Goal: Transaction & Acquisition: Purchase product/service

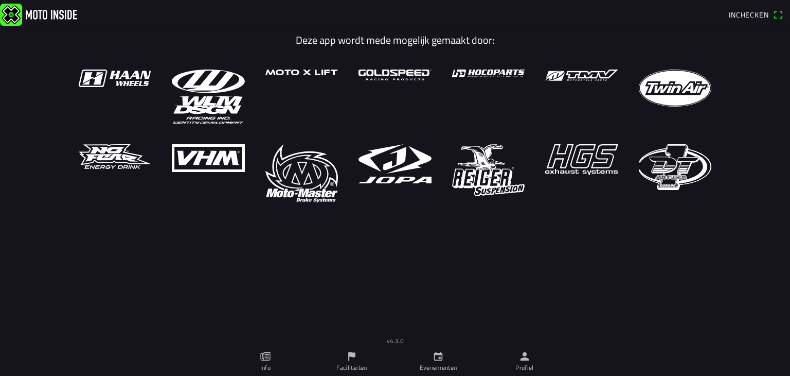
click at [518, 359] on link "Profiel" at bounding box center [525, 361] width 86 height 29
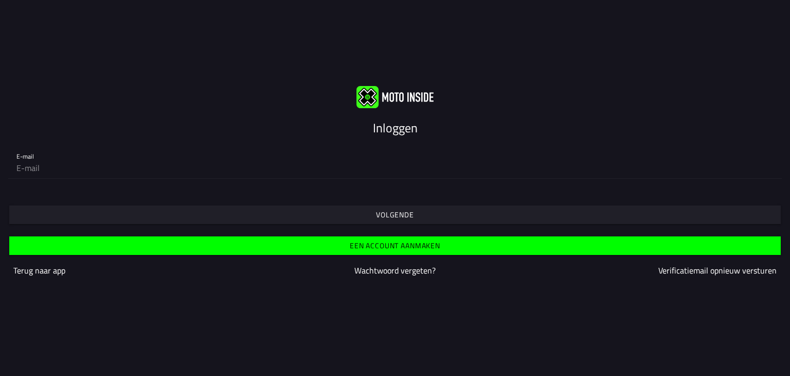
click at [388, 169] on input "email" at bounding box center [394, 167] width 757 height 21
type input "lukec@merlet"
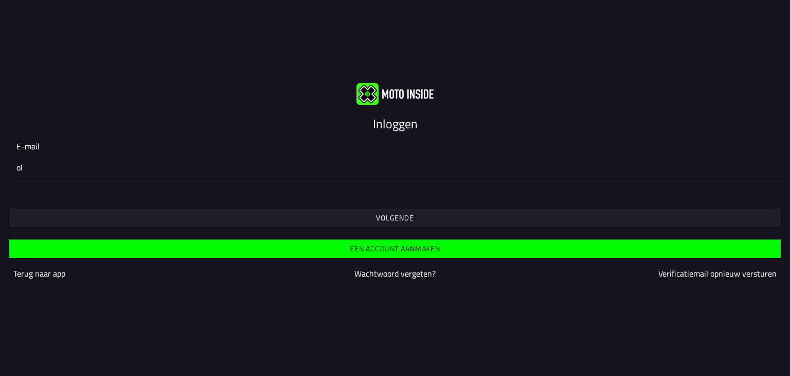
type input "o"
type input "lukec@merletcollege.nl"
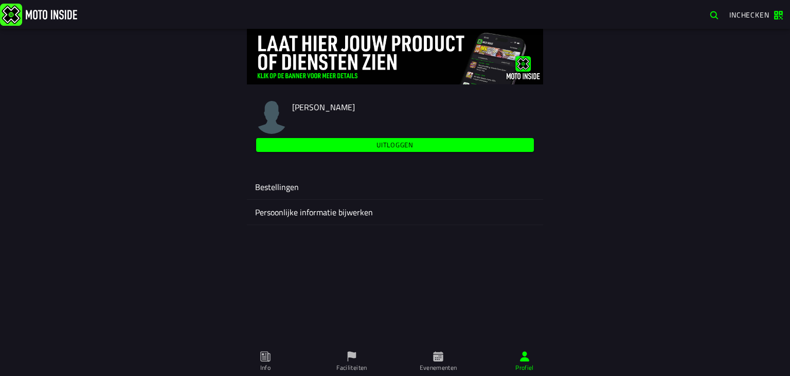
click at [442, 366] on ion-label "Evenementen" at bounding box center [439, 367] width 38 height 9
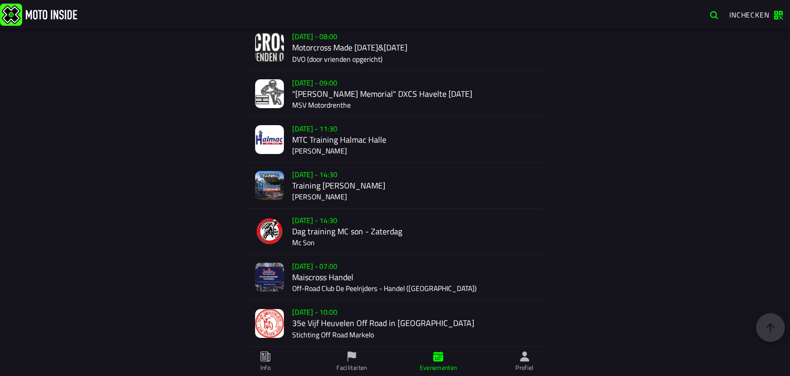
scroll to position [1749, 0]
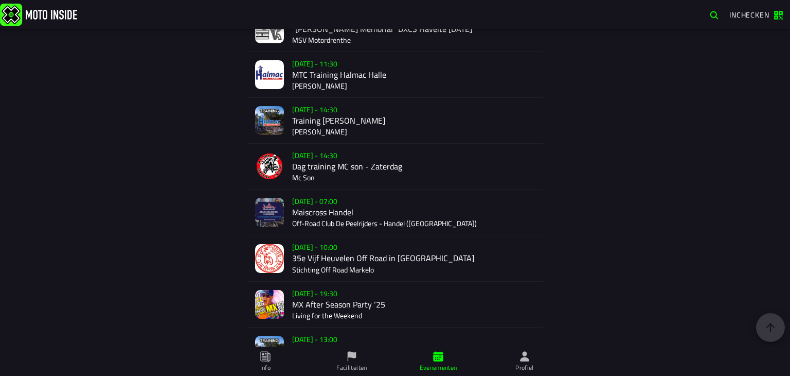
click at [383, 235] on div "Verkoop nog niet gestart Su 2 Nov - 07:00 Maiscross Handel Off-Road Club De Pee…" at bounding box center [413, 211] width 243 height 45
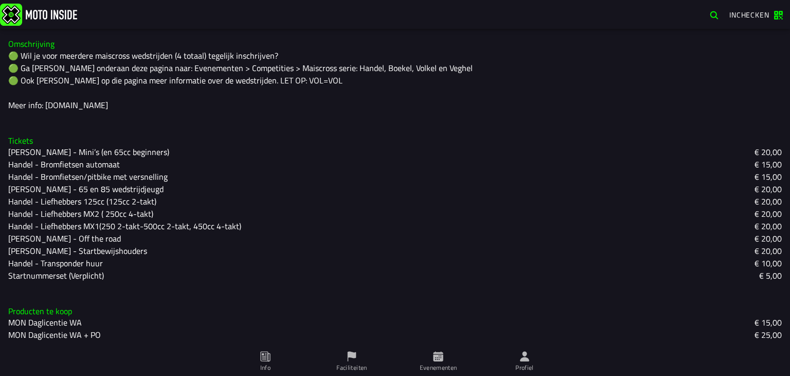
scroll to position [263, 0]
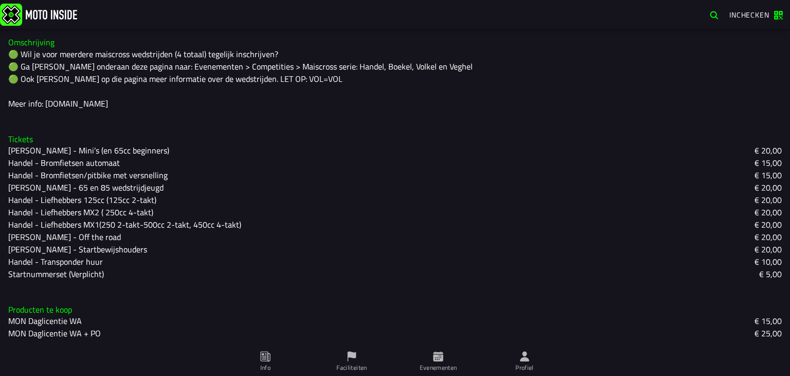
click at [436, 359] on icon at bounding box center [438, 355] width 11 height 11
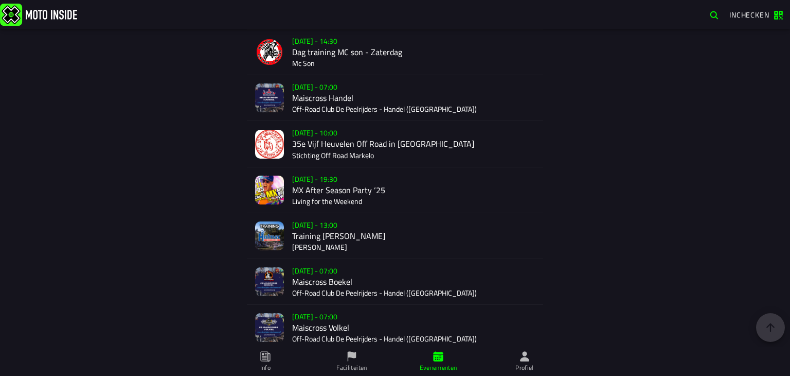
scroll to position [1812, 0]
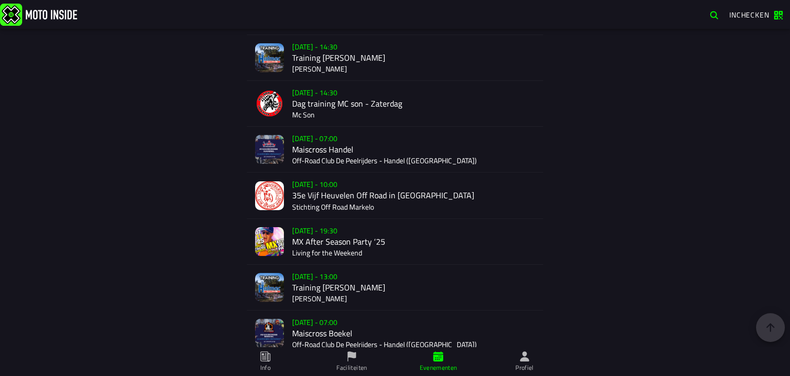
click at [342, 161] on div "Verkoop nog niet gestart Su 2 Nov - 07:00 Maiscross Handel Off-Road Club De Pee…" at bounding box center [413, 149] width 243 height 45
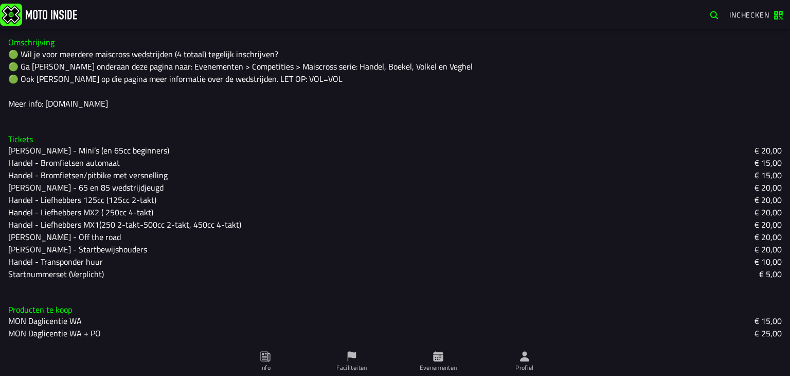
click at [449, 357] on span "Evenementen" at bounding box center [438, 361] width 74 height 29
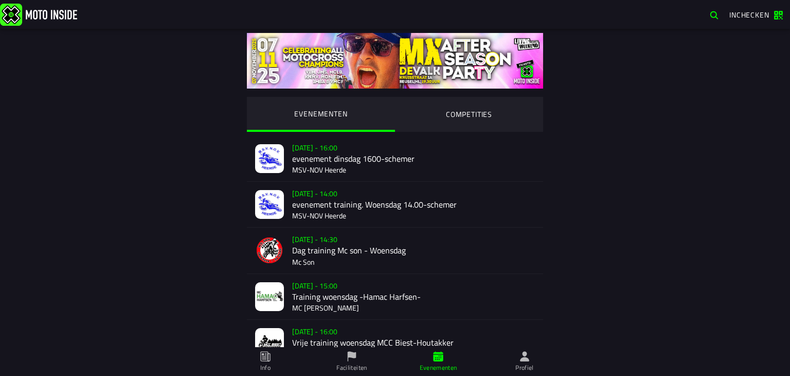
click at [453, 110] on ion-segment-button "COMPETITIES" at bounding box center [469, 114] width 148 height 35
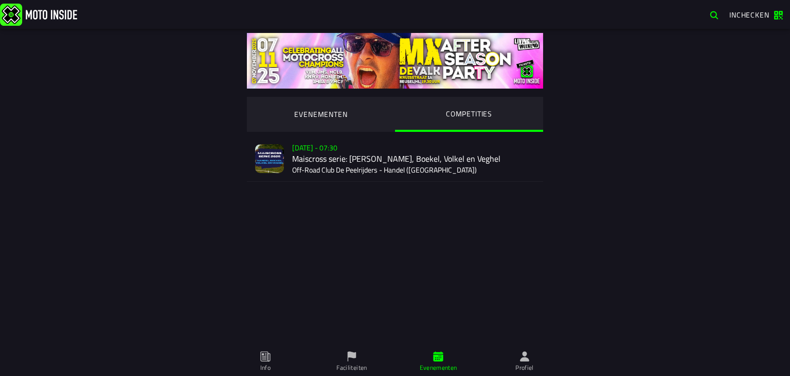
click at [402, 168] on div "Verkoop nog niet gestart Su 2 Nov - 07:30 Maiscross serie: Handel, Boekel, Volk…" at bounding box center [413, 158] width 243 height 45
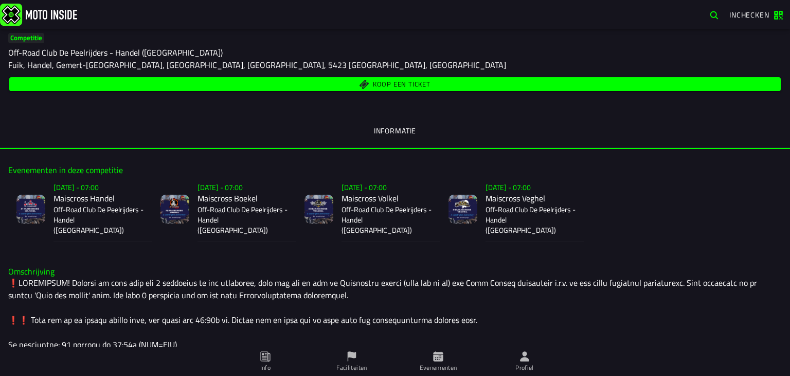
scroll to position [154, 0]
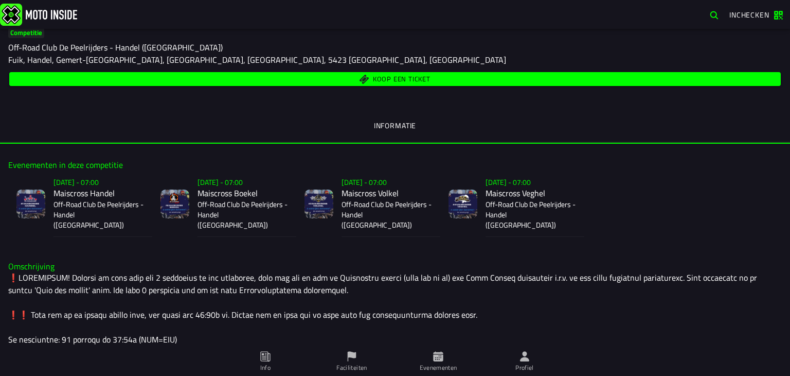
click at [401, 81] on span "Koop een ticket" at bounding box center [402, 79] width 58 height 7
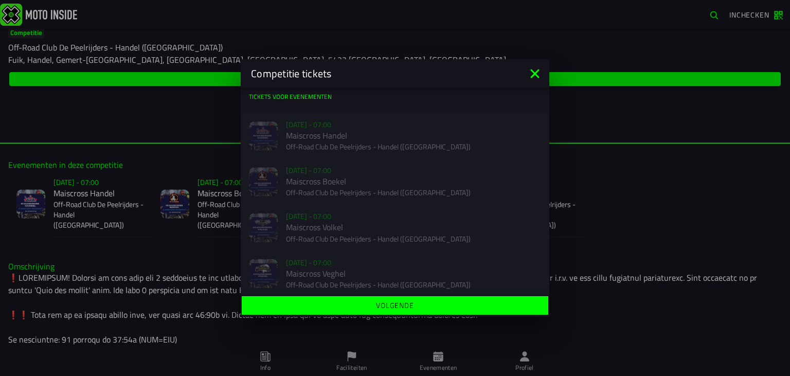
click at [535, 72] on icon at bounding box center [535, 73] width 16 height 16
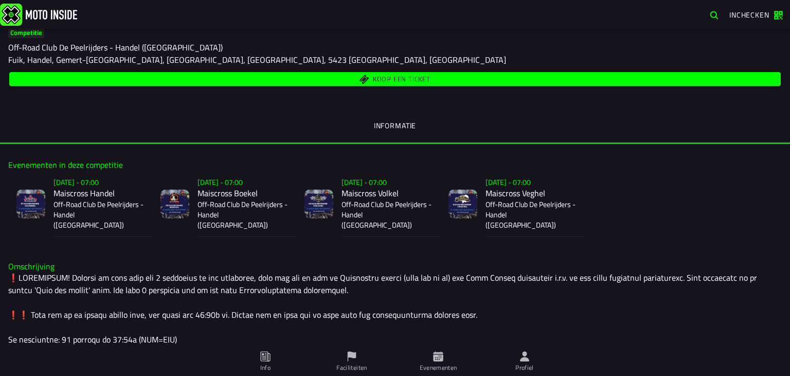
click at [422, 80] on span "Koop een ticket" at bounding box center [402, 79] width 58 height 7
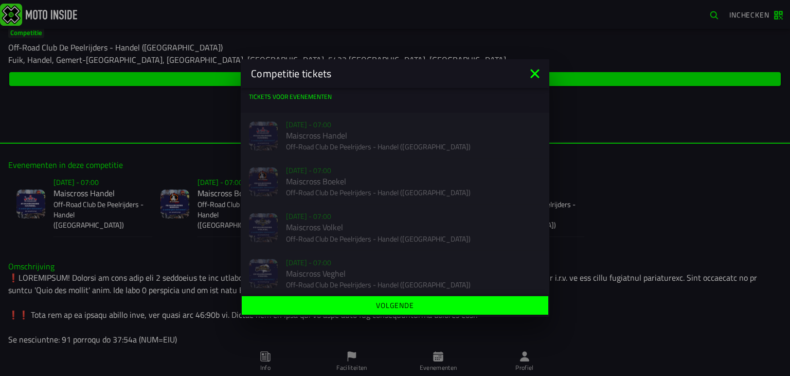
click at [532, 75] on icon at bounding box center [535, 73] width 16 height 16
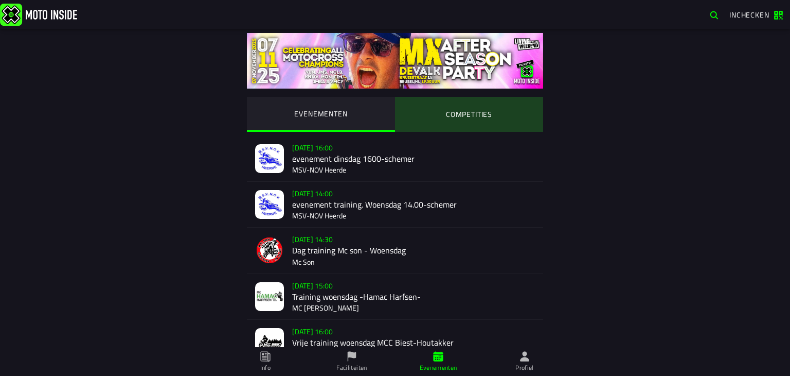
click at [471, 113] on ion-segment-button "COMPETITIES" at bounding box center [469, 114] width 148 height 35
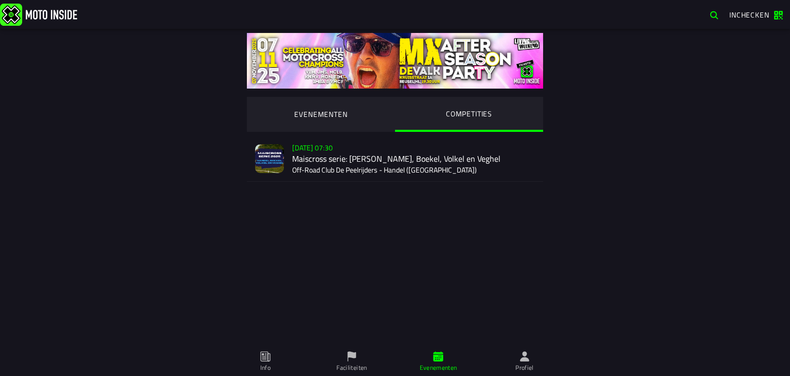
click at [359, 165] on div "Verkoop nog niet gestart [DATE] 07:30 Maiscross serie: Handel, Boekel, Volkel e…" at bounding box center [413, 158] width 243 height 45
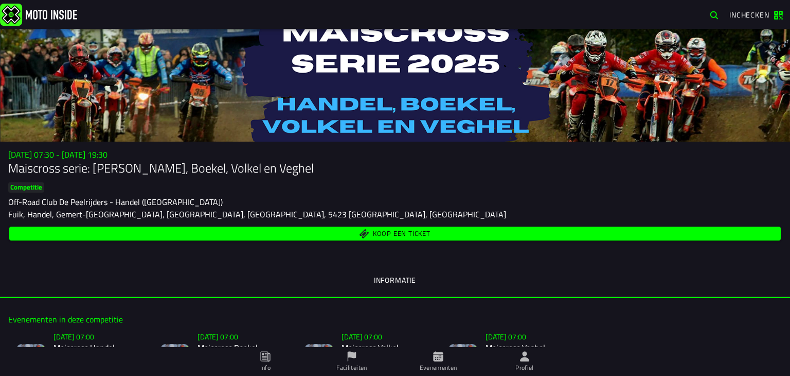
click at [358, 235] on span "Koop een ticket" at bounding box center [395, 233] width 760 height 10
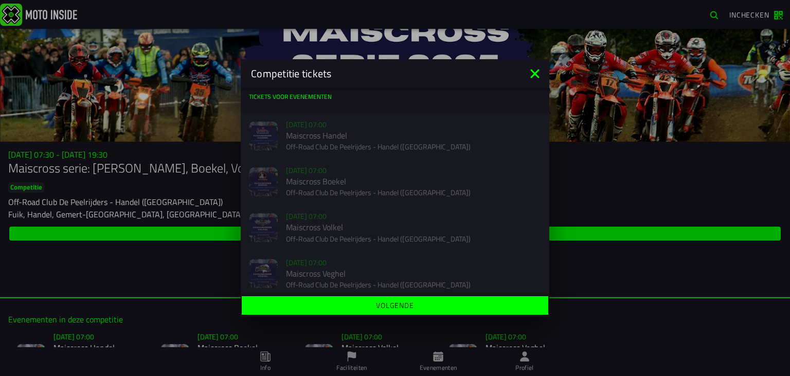
click at [535, 77] on icon at bounding box center [535, 73] width 16 height 16
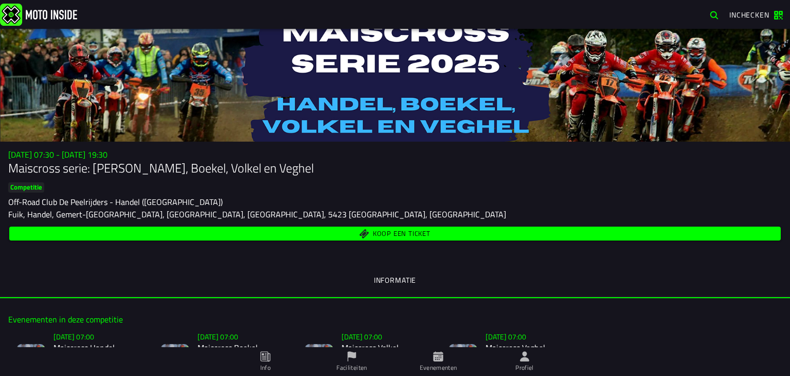
click at [407, 237] on span "Koop een ticket" at bounding box center [402, 233] width 58 height 7
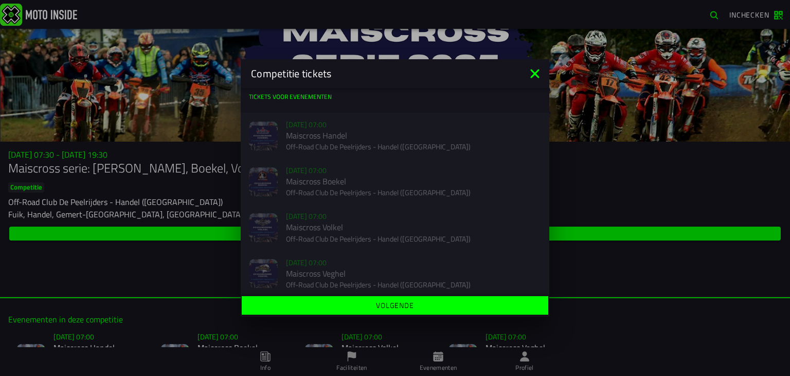
click at [536, 75] on icon at bounding box center [534, 73] width 9 height 9
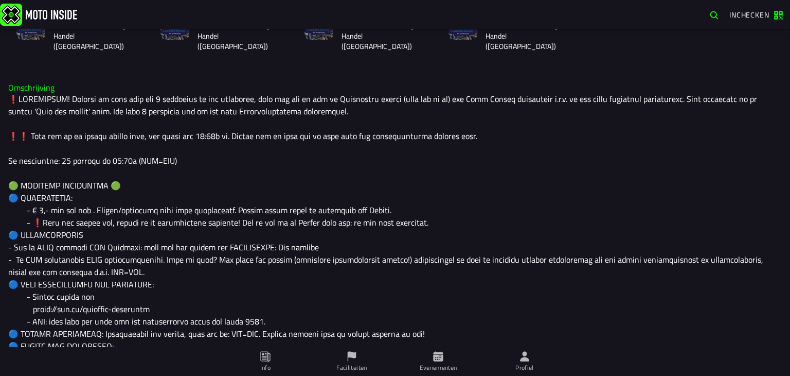
scroll to position [360, 0]
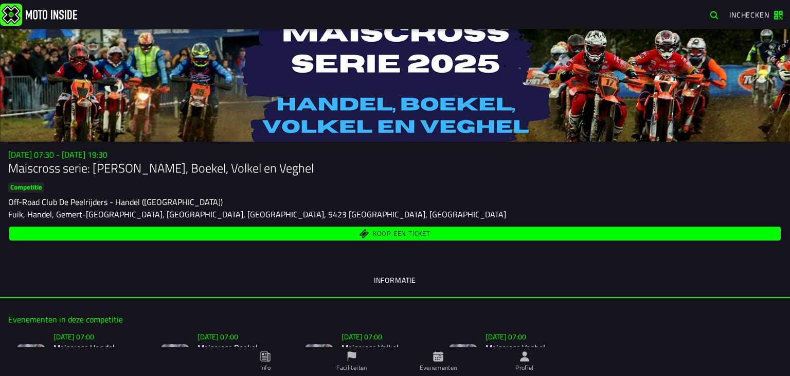
click at [412, 227] on button "Koop een ticket" at bounding box center [395, 233] width 772 height 14
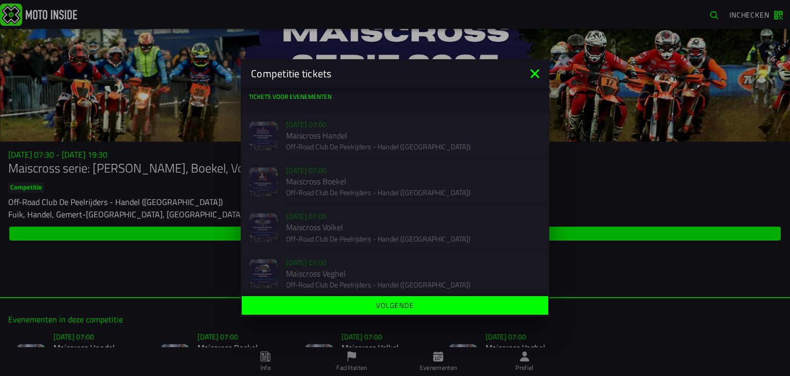
click at [536, 76] on icon at bounding box center [535, 73] width 16 height 16
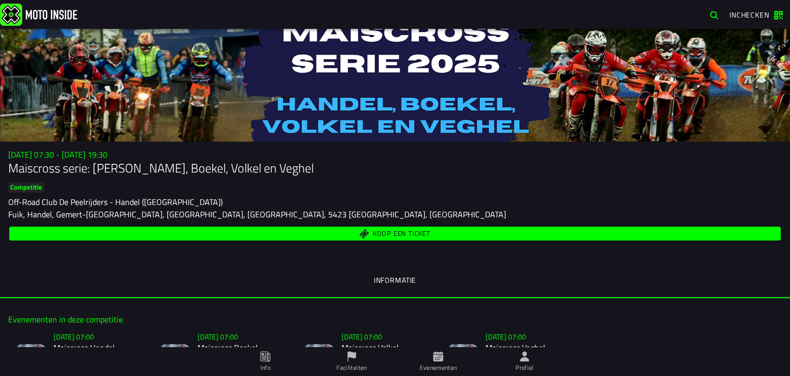
click at [404, 233] on span "Koop een ticket" at bounding box center [402, 233] width 58 height 7
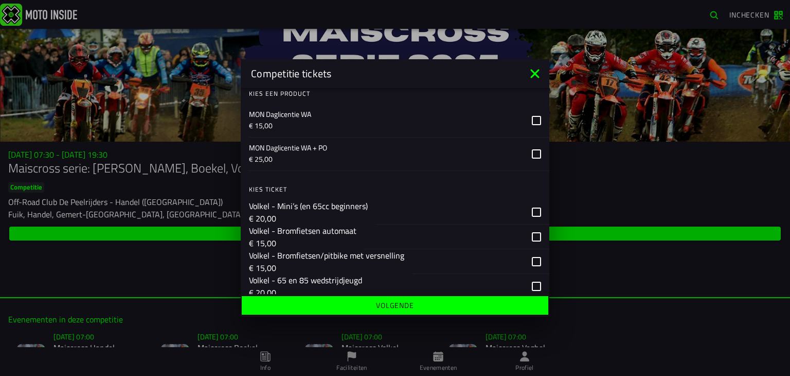
scroll to position [566, 0]
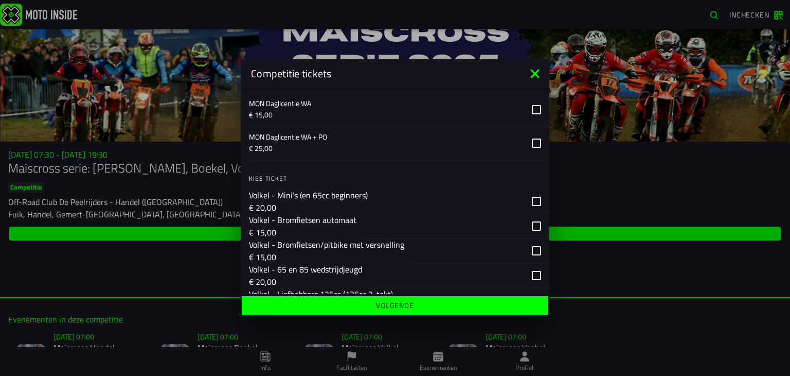
click at [532, 148] on icon at bounding box center [536, 142] width 9 height 9
click at [530, 263] on div "button" at bounding box center [481, 250] width 137 height 25
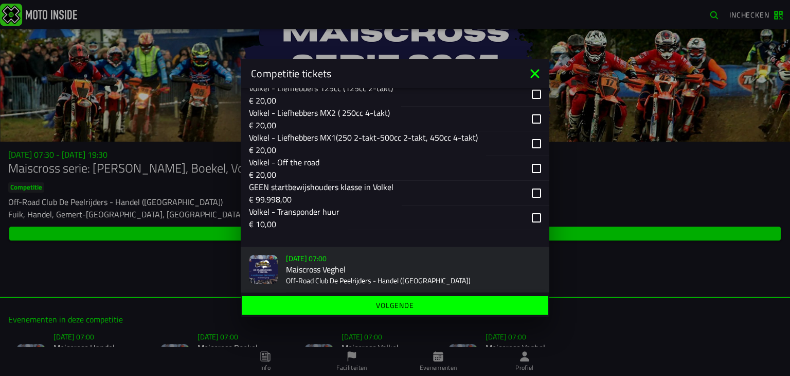
scroll to position [823, 0]
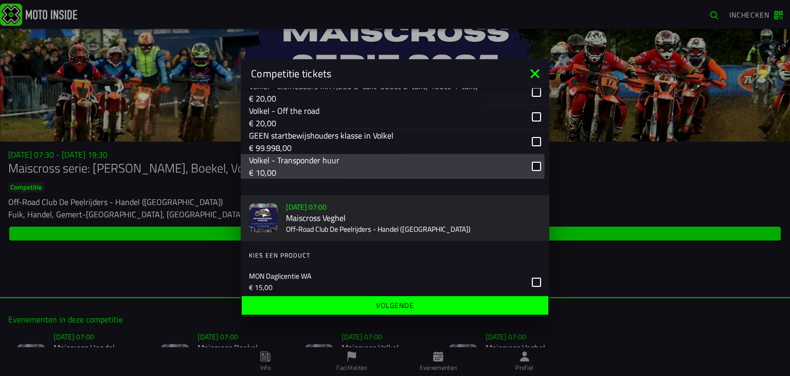
click at [527, 179] on div "button" at bounding box center [449, 166] width 202 height 25
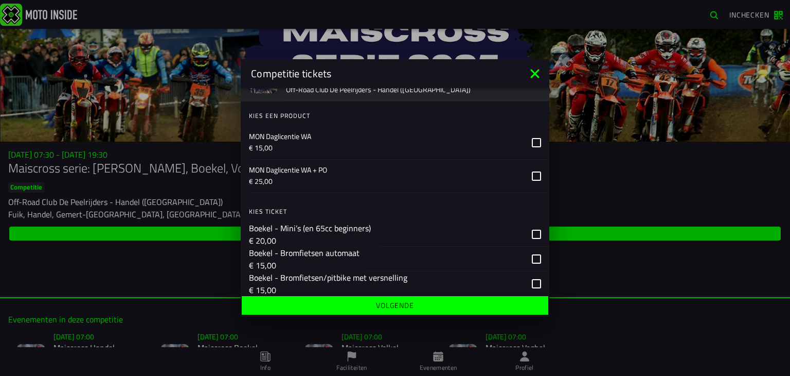
scroll to position [0, 0]
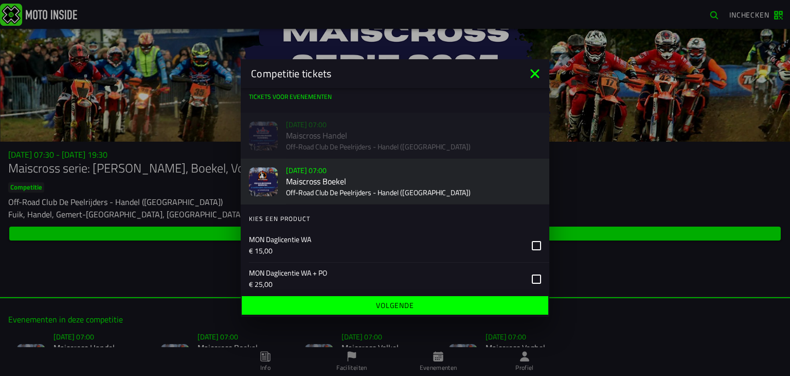
click at [334, 130] on div "Verkoop nog niet gestart Su 2 Nov - 07:00 Maiscross Handel Off-Road Club De Pee…" at bounding box center [395, 136] width 309 height 46
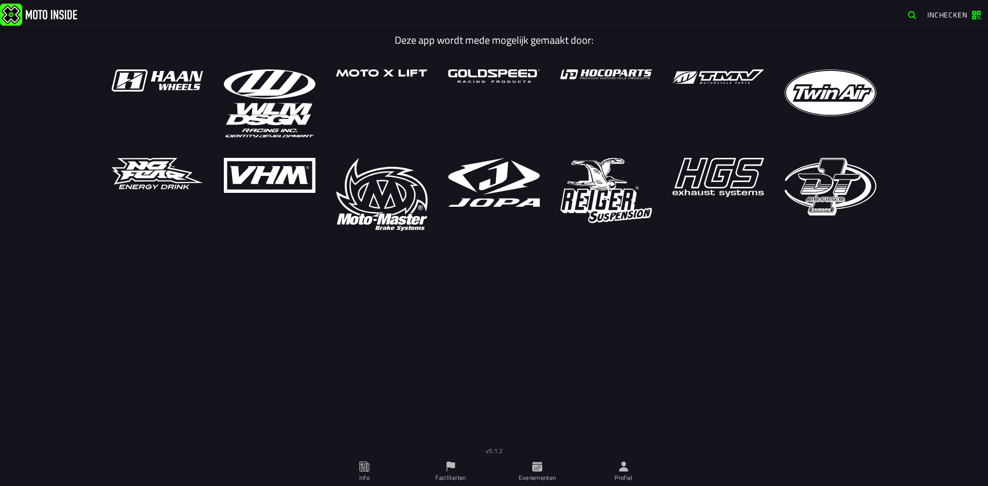
click at [537, 475] on ion-label "Evenementen" at bounding box center [538, 477] width 38 height 9
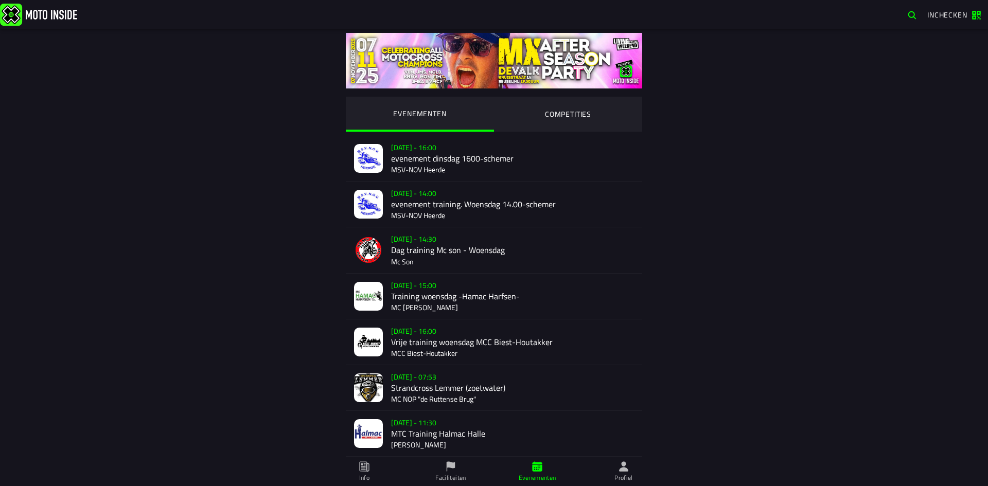
click at [578, 120] on ion-segment-button "COMPETITIES" at bounding box center [568, 114] width 148 height 35
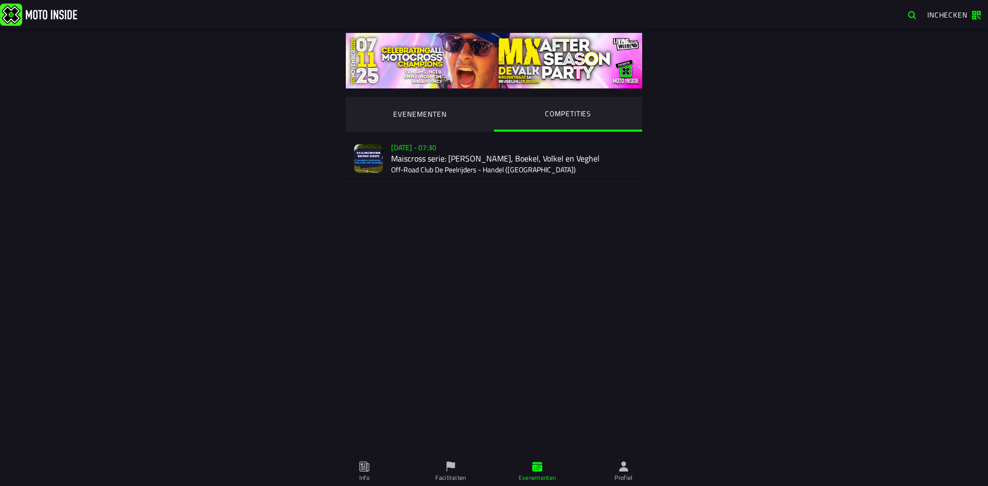
click at [486, 158] on div "[DATE] - 07:30 Maiscross serie: Handel, Boekel, Volkel en Veghel Off-Road Club …" at bounding box center [512, 158] width 243 height 45
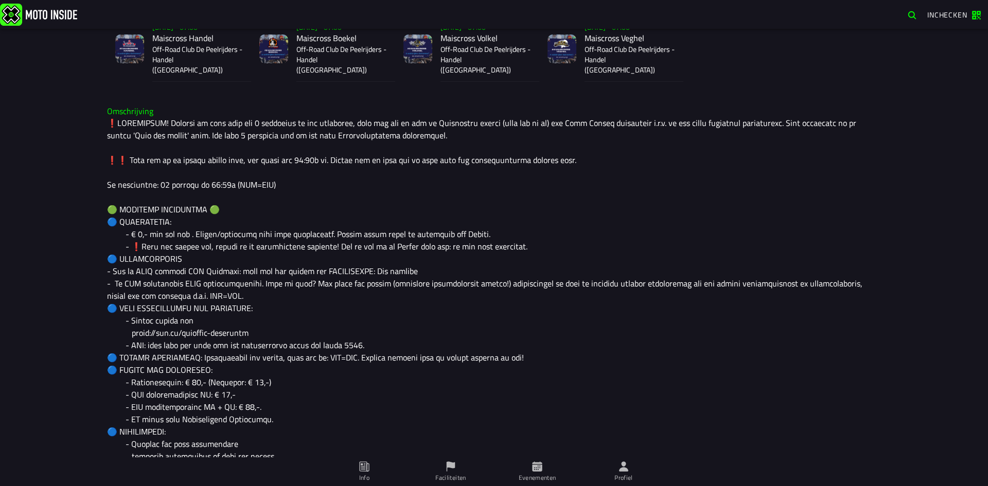
scroll to position [360, 0]
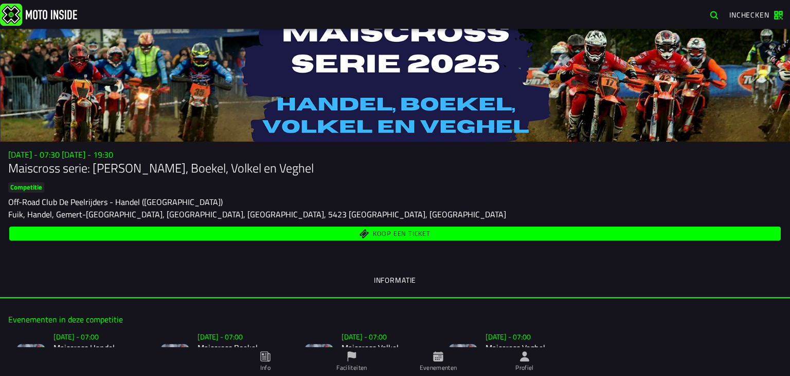
click at [423, 235] on span "Koop een ticket" at bounding box center [402, 233] width 58 height 7
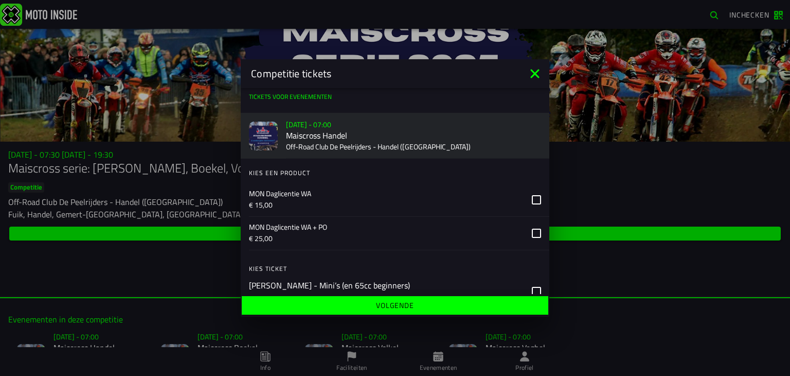
click at [532, 235] on icon at bounding box center [536, 232] width 9 height 9
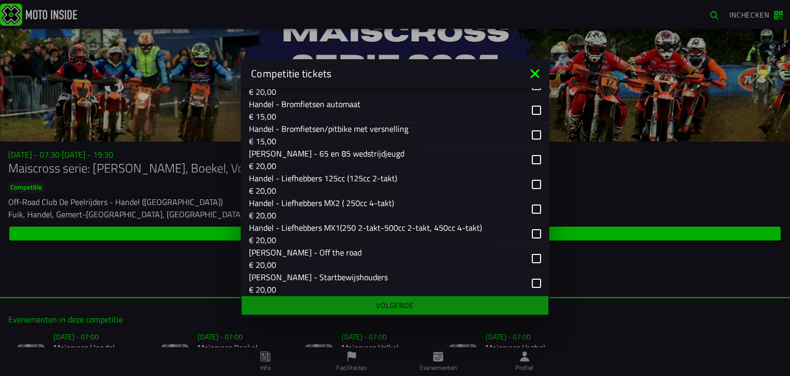
scroll to position [154, 0]
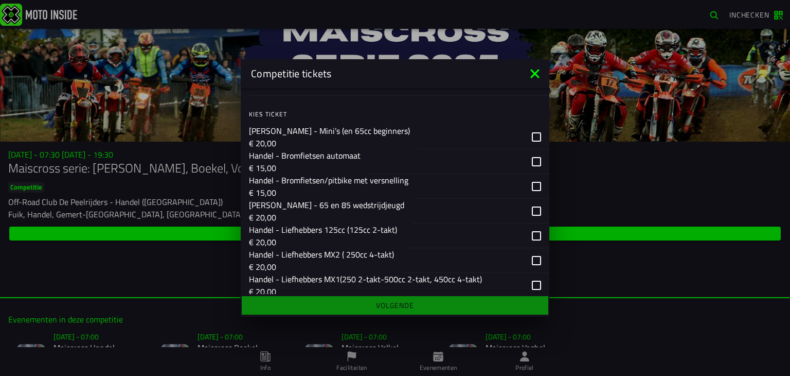
click at [529, 188] on div "button" at bounding box center [483, 186] width 133 height 25
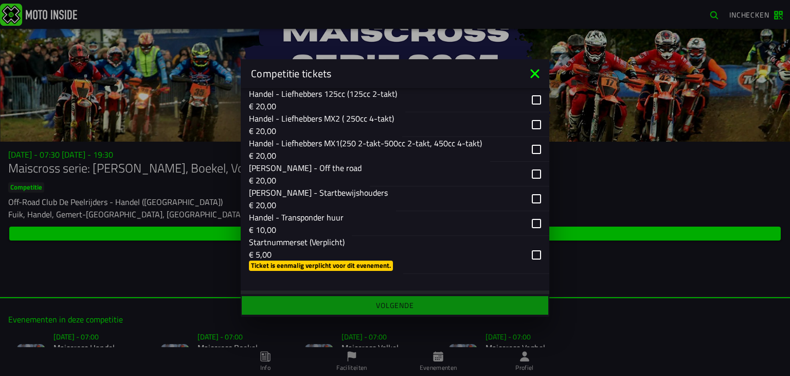
scroll to position [309, 0]
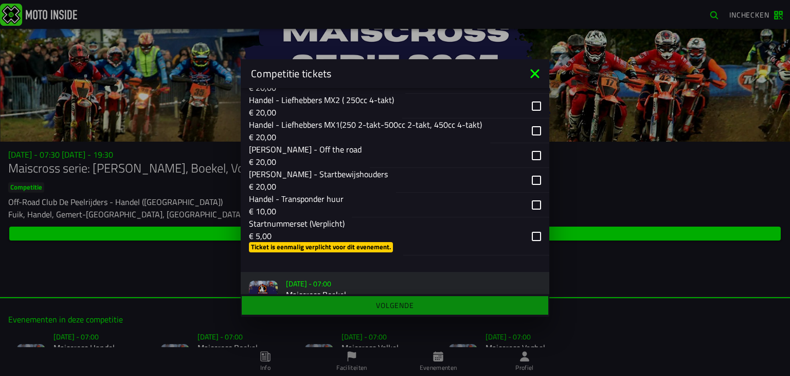
click at [528, 245] on div "button" at bounding box center [476, 236] width 146 height 38
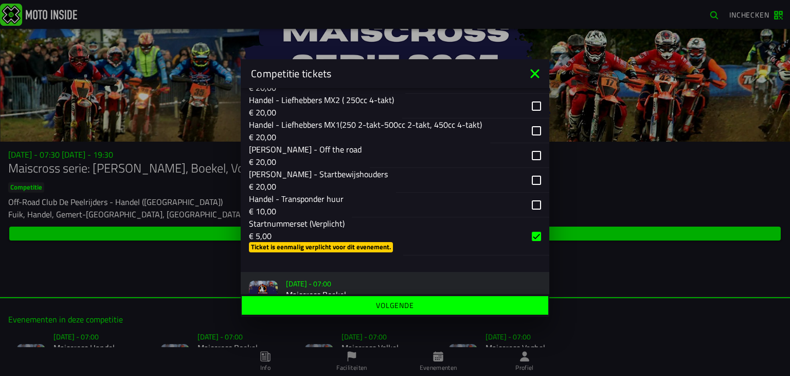
click at [529, 214] on div "button" at bounding box center [451, 204] width 198 height 25
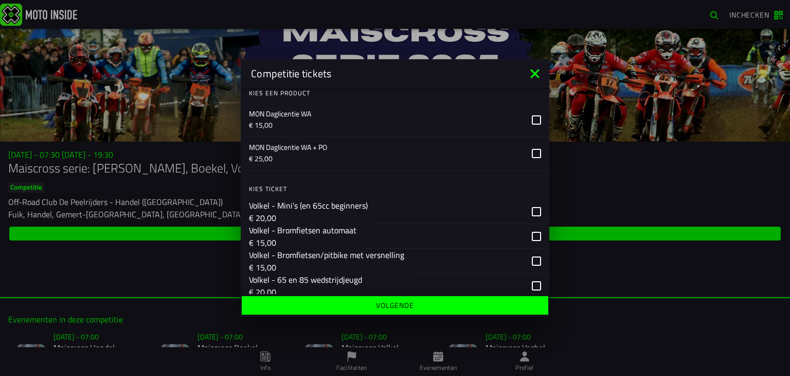
scroll to position [926, 0]
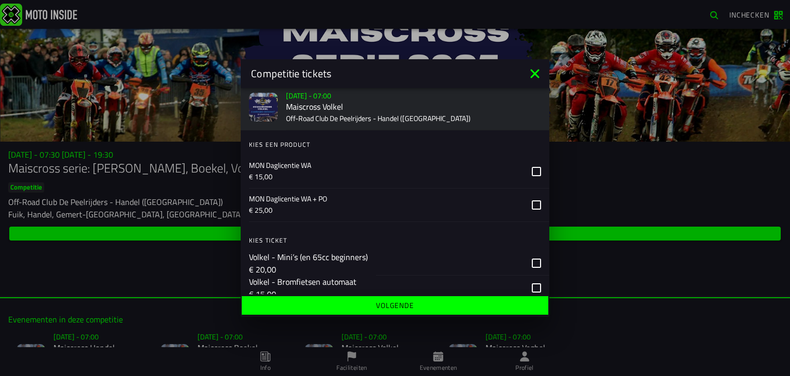
click at [532, 209] on icon at bounding box center [536, 204] width 9 height 9
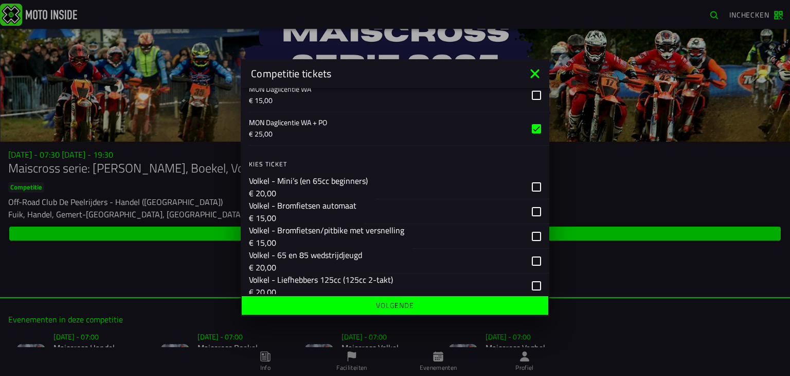
scroll to position [1029, 0]
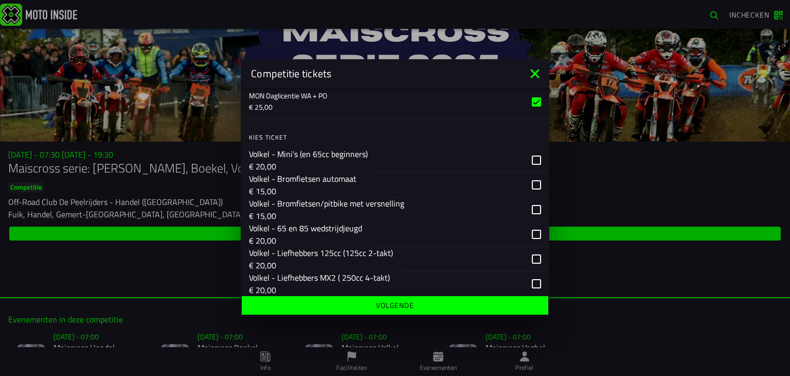
click at [531, 222] on div "button" at bounding box center [481, 209] width 137 height 25
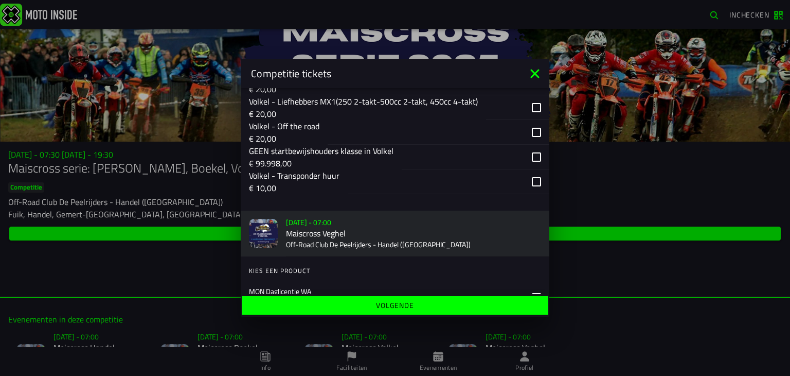
scroll to position [1235, 0]
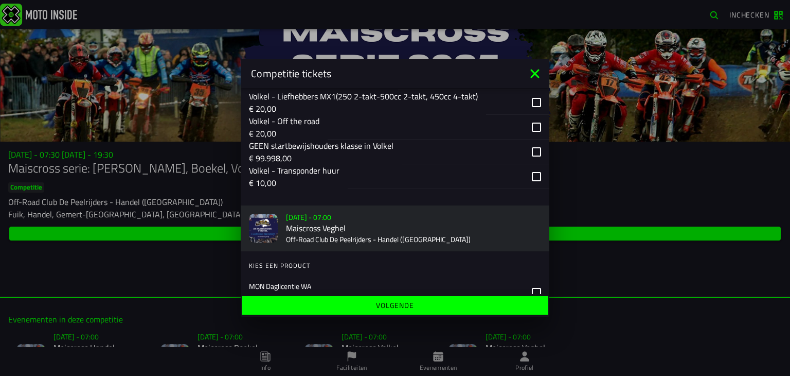
click at [528, 189] on div "button" at bounding box center [449, 176] width 202 height 25
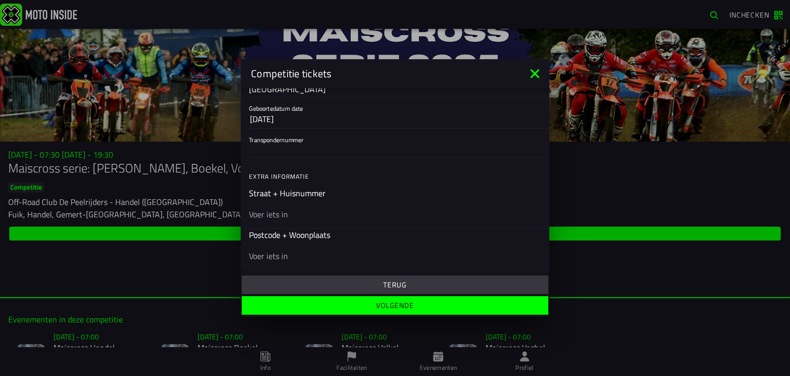
scroll to position [251, 0]
click at [363, 149] on input "Transpondernummer" at bounding box center [395, 147] width 292 height 12
type input "huur"
click at [294, 212] on input "text" at bounding box center [395, 211] width 292 height 12
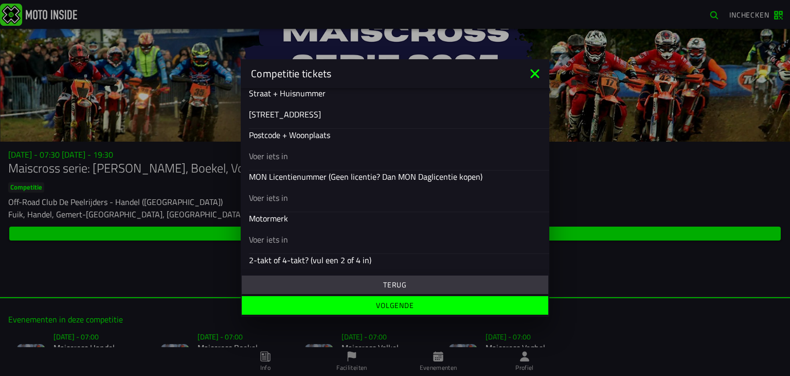
scroll to position [354, 0]
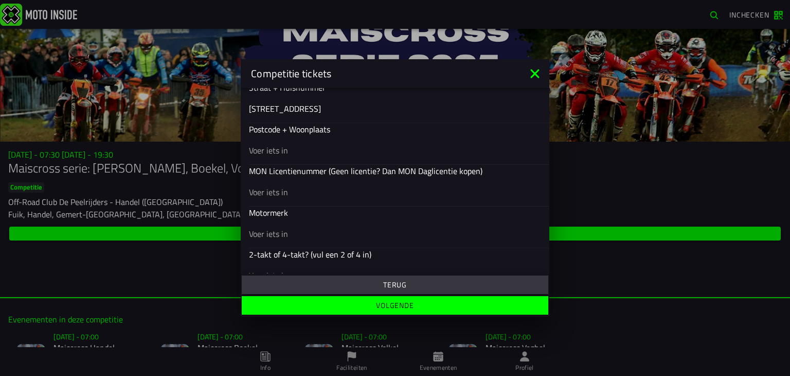
type input "Thomasweg 46"
click at [309, 152] on input "text" at bounding box center [395, 150] width 292 height 12
type input "5453KJ Langenboom"
click at [287, 233] on input "text" at bounding box center [395, 233] width 292 height 12
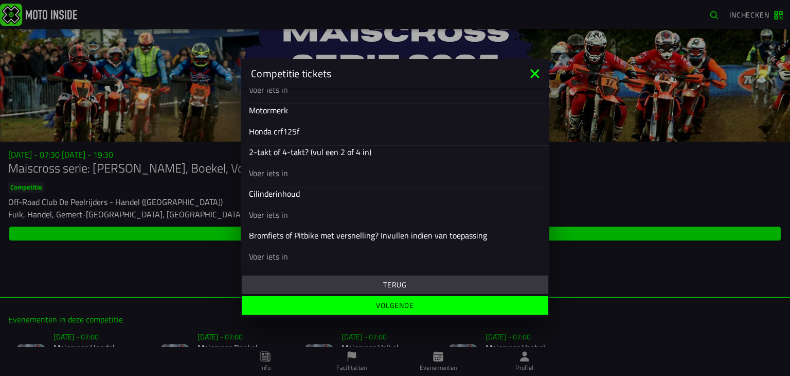
scroll to position [457, 0]
drag, startPoint x: 309, startPoint y: 128, endPoint x: 274, endPoint y: 128, distance: 35.0
click at [274, 128] on input "Honda crf125f" at bounding box center [395, 130] width 292 height 12
type input "Honda"
type input "4"
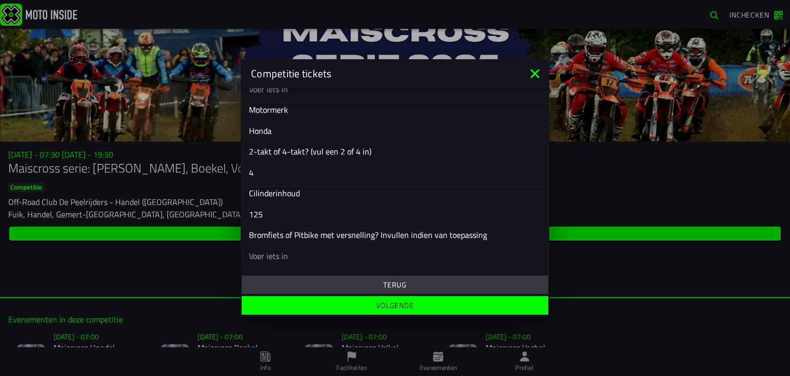
type input "125"
type input "Pitbike met versnelling"
click at [0, 0] on slot "Volgende" at bounding box center [0, 0] width 0 height 0
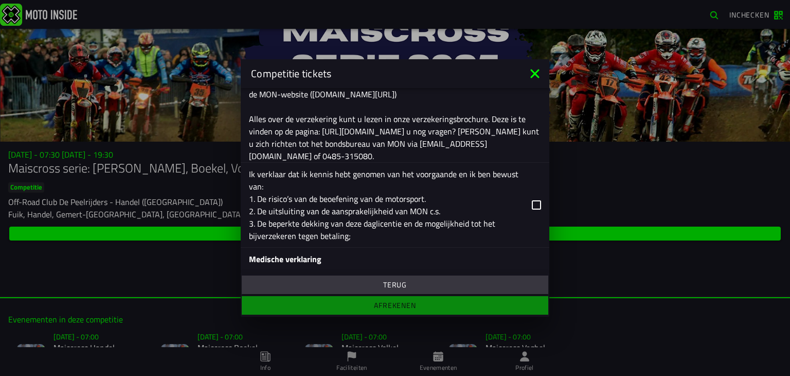
click at [532, 207] on icon at bounding box center [536, 204] width 9 height 9
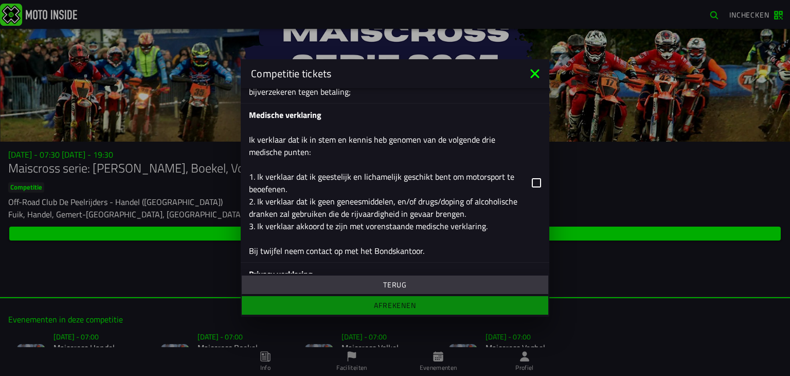
scroll to position [611, 0]
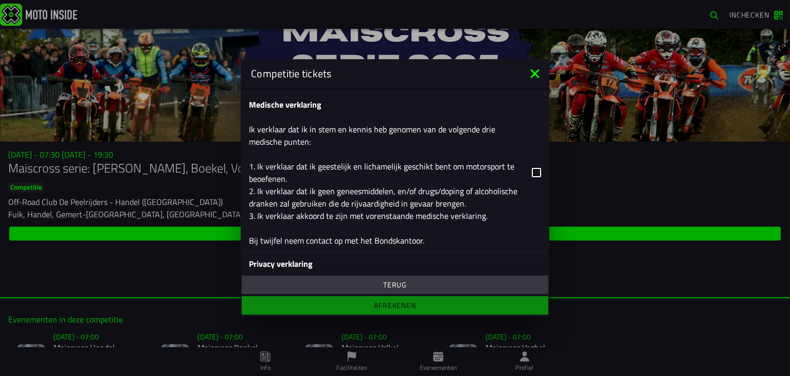
click at [532, 172] on icon at bounding box center [536, 172] width 9 height 9
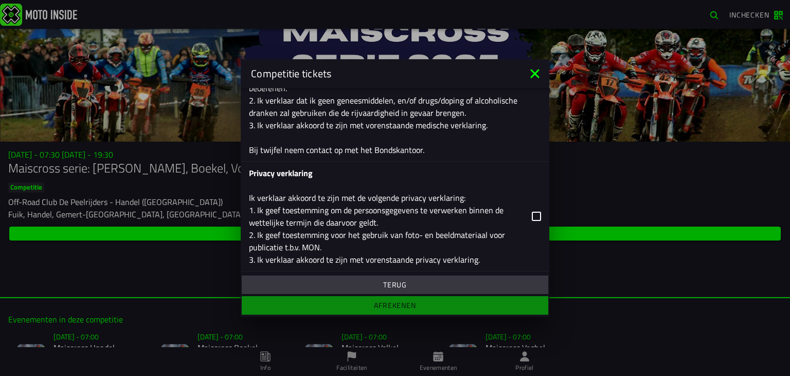
scroll to position [703, 0]
click at [532, 212] on icon at bounding box center [536, 214] width 9 height 9
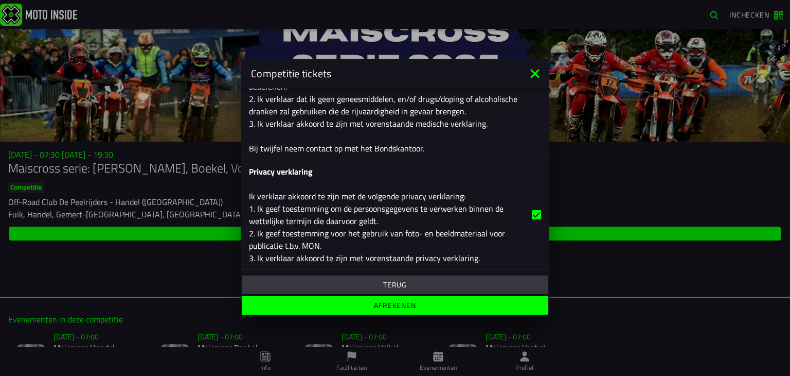
click at [424, 306] on span "Afrekenen" at bounding box center [395, 304] width 291 height 7
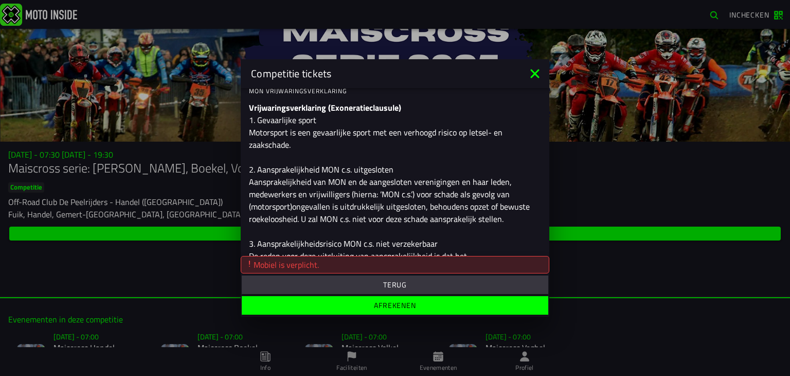
scroll to position [0, 0]
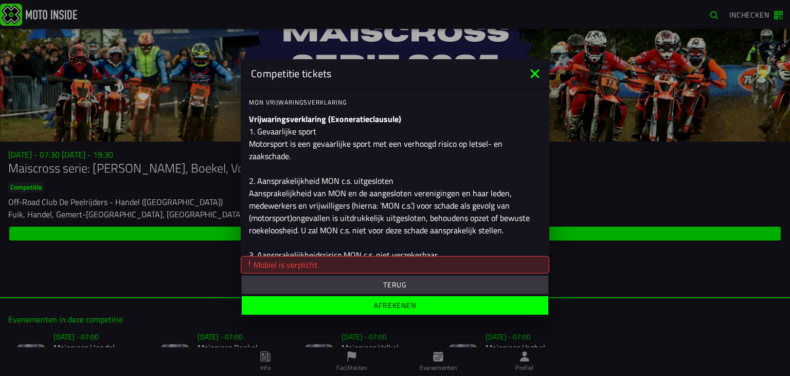
click at [422, 287] on span "Terug" at bounding box center [395, 284] width 291 height 7
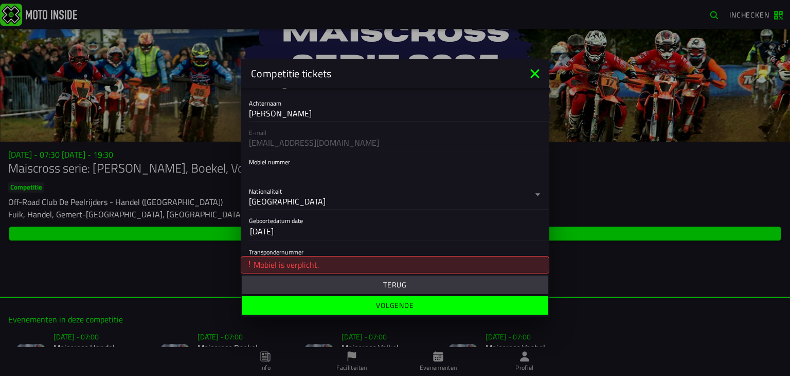
scroll to position [154, 0]
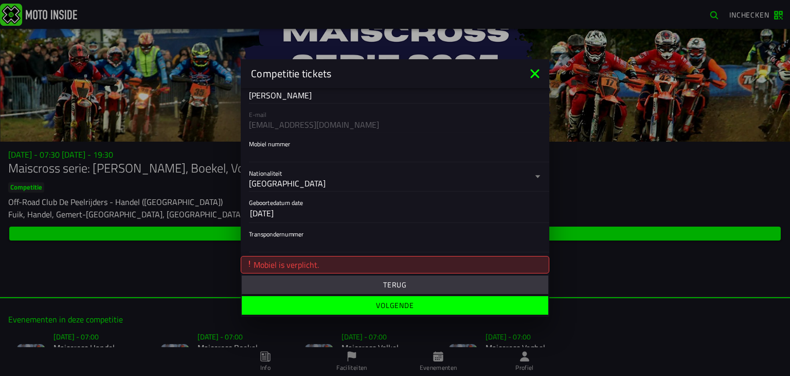
click at [322, 144] on label "Mobiel nummer" at bounding box center [395, 147] width 292 height 29
click at [322, 148] on input "Mobiel nummer" at bounding box center [395, 154] width 292 height 12
type input "0615604653"
click at [0, 0] on slot "Volgende" at bounding box center [0, 0] width 0 height 0
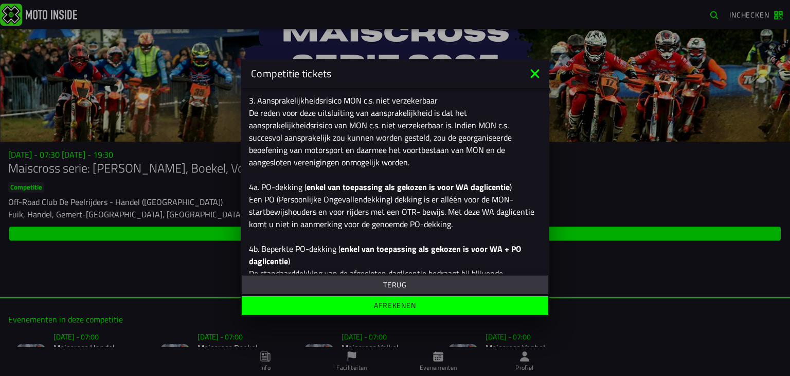
click at [0, 0] on slot "Afrekenen" at bounding box center [0, 0] width 0 height 0
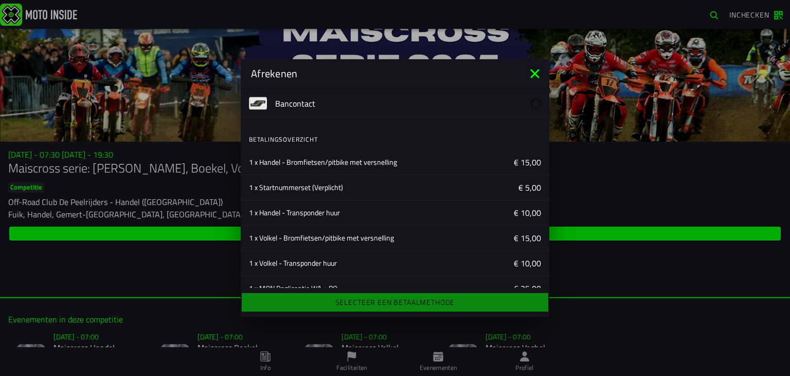
scroll to position [0, 0]
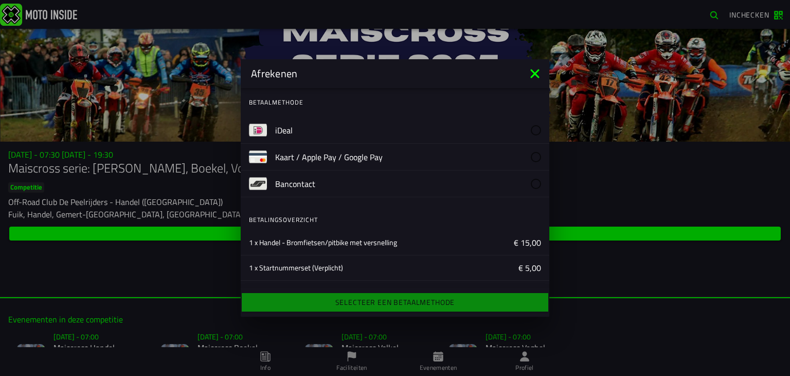
click at [0, 0] on slot "iDeal" at bounding box center [0, 0] width 0 height 0
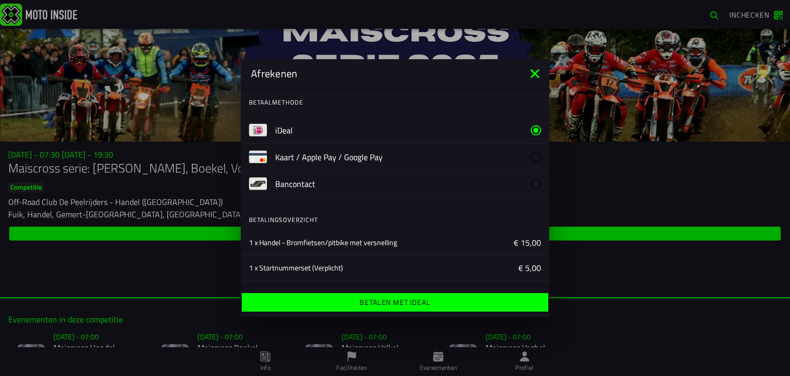
click at [412, 305] on ion-label "Betalen met iDeal" at bounding box center [395, 301] width 70 height 7
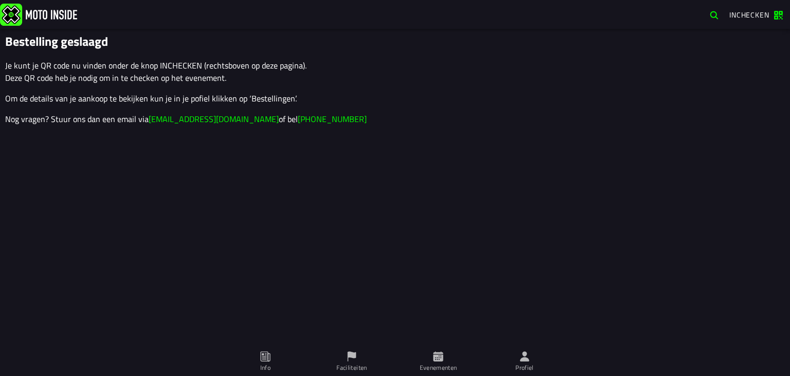
click at [780, 16] on span "Inchecken" at bounding box center [757, 15] width 54 height 10
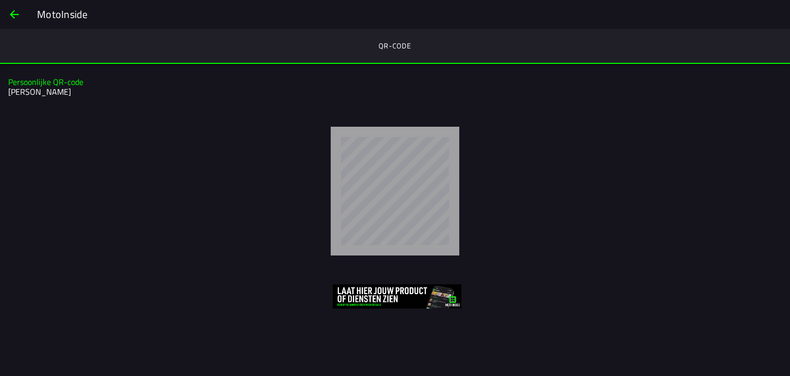
click at [12, 19] on span "back" at bounding box center [14, 14] width 12 height 25
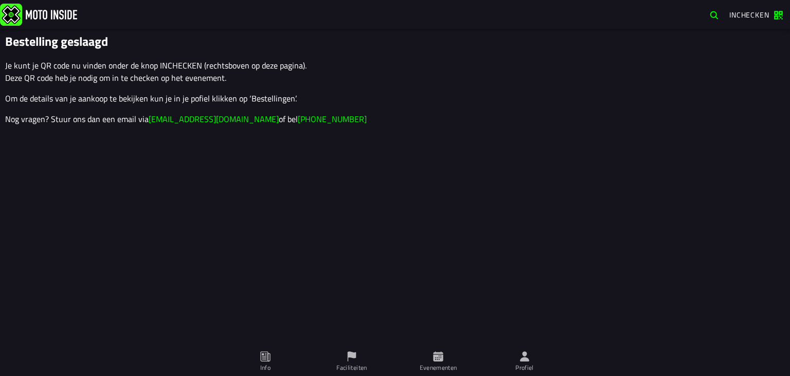
click at [527, 357] on icon at bounding box center [524, 356] width 9 height 10
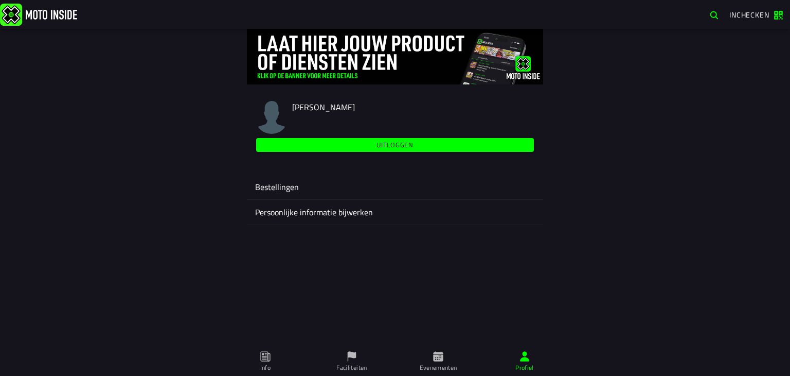
click at [284, 188] on ion-label "Bestellingen" at bounding box center [395, 187] width 280 height 12
